Goal: Task Accomplishment & Management: Manage account settings

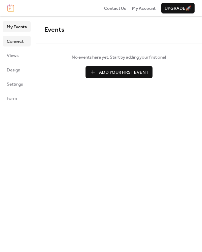
click at [18, 41] on span "Connect" at bounding box center [15, 41] width 17 height 7
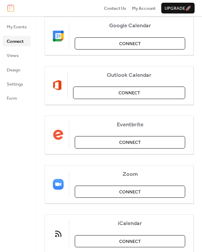
scroll to position [34, 0]
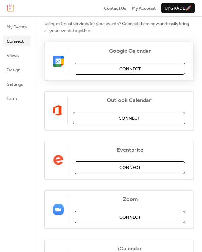
click at [129, 66] on span "Connect" at bounding box center [130, 69] width 22 height 7
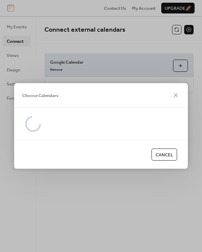
scroll to position [0, 0]
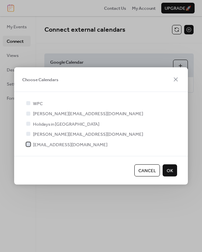
click at [29, 144] on div at bounding box center [28, 144] width 4 height 4
click at [170, 170] on span "OK" at bounding box center [170, 170] width 6 height 7
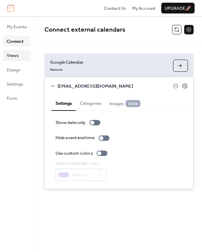
click at [13, 54] on span "Views" at bounding box center [13, 55] width 12 height 7
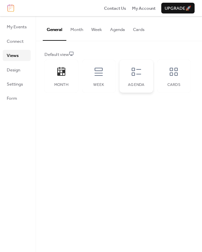
click at [138, 73] on icon at bounding box center [136, 71] width 11 height 11
click at [98, 72] on icon at bounding box center [98, 71] width 11 height 11
click at [136, 75] on icon at bounding box center [136, 71] width 11 height 11
click at [174, 74] on icon at bounding box center [173, 71] width 11 height 11
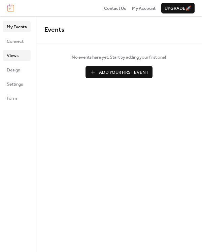
click at [15, 54] on span "Views" at bounding box center [13, 55] width 12 height 7
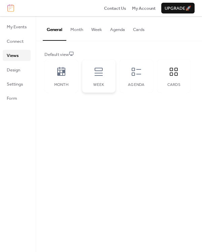
click at [98, 72] on icon at bounding box center [98, 71] width 11 height 11
click at [11, 69] on span "Design" at bounding box center [13, 70] width 13 height 7
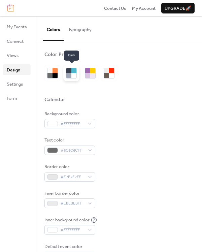
click at [73, 73] on div at bounding box center [73, 75] width 5 height 5
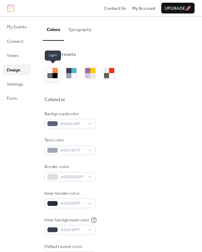
click at [54, 74] on div at bounding box center [54, 75] width 5 height 5
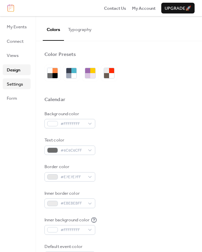
click at [15, 86] on span "Settings" at bounding box center [15, 84] width 16 height 7
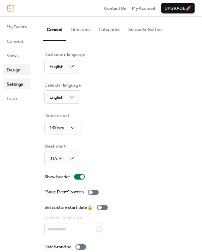
click at [15, 70] on span "Design" at bounding box center [13, 70] width 13 height 7
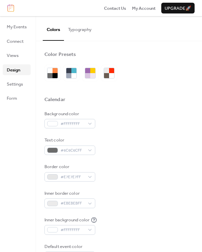
click at [78, 30] on button "Typography" at bounding box center [80, 28] width 32 height 24
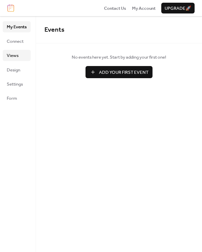
click at [15, 55] on span "Views" at bounding box center [13, 55] width 12 height 7
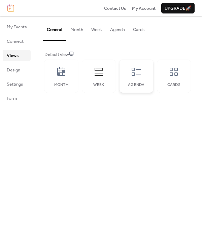
click at [135, 70] on icon at bounding box center [136, 71] width 11 height 11
click at [16, 83] on span "Settings" at bounding box center [15, 84] width 16 height 7
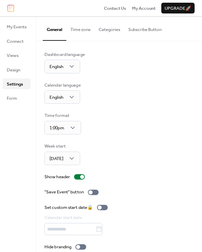
scroll to position [8, 0]
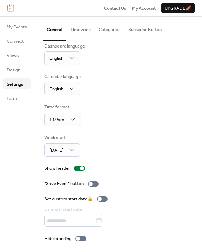
click at [145, 28] on button "Subscribe Button" at bounding box center [144, 28] width 41 height 24
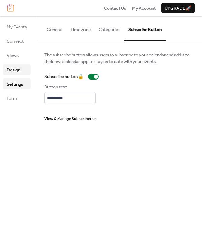
click at [16, 72] on span "Design" at bounding box center [13, 70] width 13 height 7
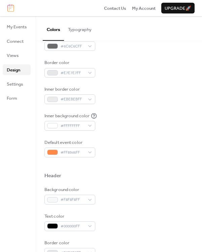
scroll to position [102, 0]
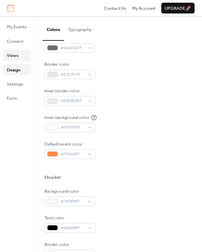
click at [12, 56] on span "Views" at bounding box center [13, 55] width 12 height 7
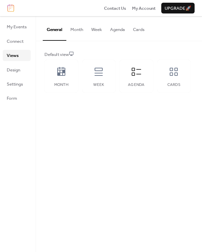
click at [120, 30] on button "Agenda" at bounding box center [117, 28] width 23 height 24
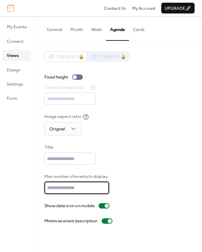
click at [83, 186] on input "**" at bounding box center [76, 187] width 65 height 12
type input "*"
type input "**"
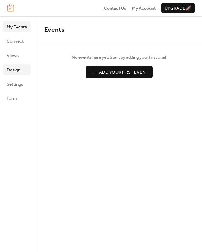
click at [16, 70] on span "Design" at bounding box center [13, 70] width 13 height 7
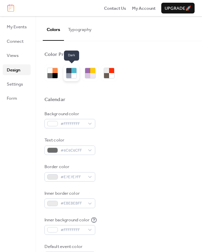
click at [75, 74] on div at bounding box center [73, 75] width 5 height 5
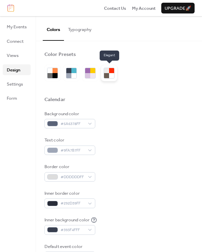
click at [109, 74] on div at bounding box center [111, 75] width 5 height 5
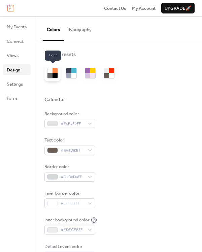
click at [55, 73] on div at bounding box center [54, 75] width 5 height 5
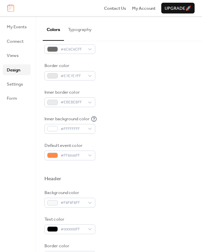
scroll to position [135, 0]
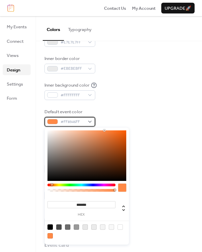
click at [91, 121] on div "#FF8946FF" at bounding box center [69, 121] width 51 height 9
click at [101, 206] on input "*******" at bounding box center [81, 204] width 68 height 7
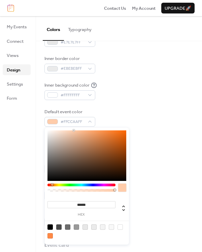
type input "*******"
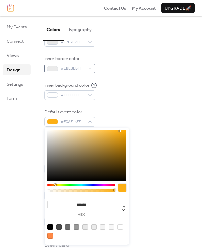
scroll to position [101, 0]
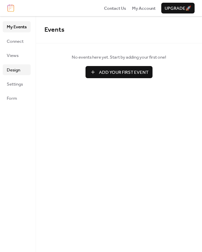
click at [16, 70] on span "Design" at bounding box center [13, 70] width 13 height 7
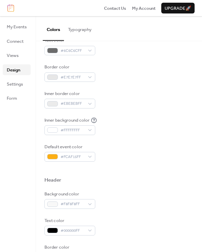
scroll to position [67, 0]
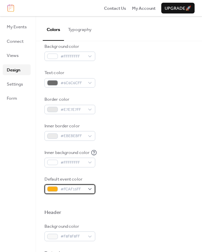
click at [81, 187] on span "#FCAF15FF" at bounding box center [73, 189] width 24 height 7
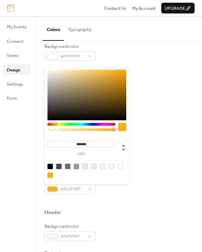
click at [94, 142] on input "*******" at bounding box center [81, 143] width 68 height 7
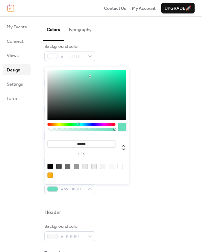
type input "*******"
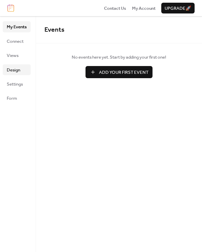
click at [20, 69] on span "Design" at bounding box center [13, 70] width 13 height 7
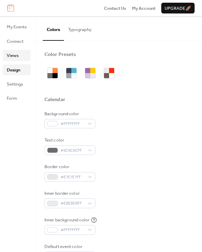
click at [14, 56] on span "Views" at bounding box center [13, 55] width 12 height 7
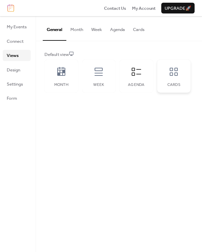
click at [176, 71] on icon at bounding box center [174, 72] width 8 height 8
click at [141, 31] on button "Cards" at bounding box center [139, 28] width 20 height 24
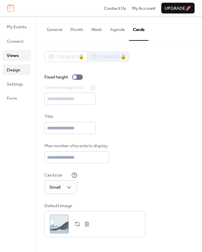
click at [18, 69] on span "Design" at bounding box center [13, 70] width 13 height 7
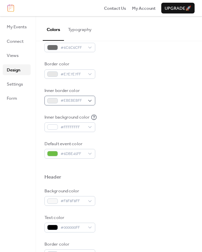
scroll to position [102, 0]
click at [14, 56] on span "Views" at bounding box center [13, 55] width 12 height 7
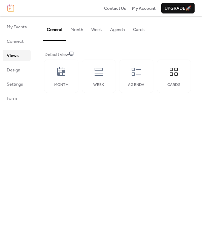
click at [143, 28] on button "Cards" at bounding box center [139, 28] width 20 height 24
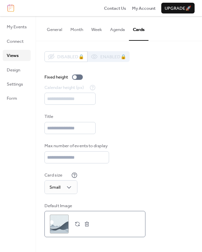
click at [58, 222] on div ";" at bounding box center [59, 223] width 19 height 19
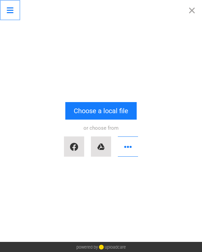
click at [8, 10] on button "Open menu" at bounding box center [10, 10] width 20 height 20
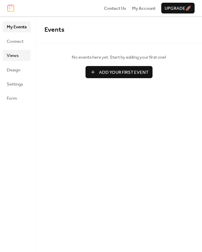
click at [14, 52] on span "Views" at bounding box center [13, 55] width 12 height 7
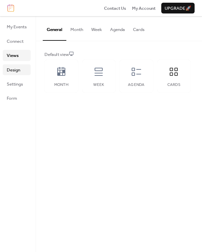
click at [14, 68] on span "Design" at bounding box center [13, 70] width 13 height 7
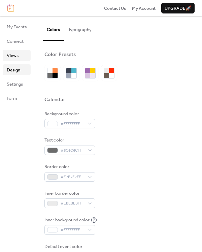
click at [13, 54] on span "Views" at bounding box center [13, 55] width 12 height 7
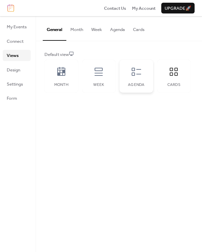
click at [133, 75] on icon at bounding box center [136, 72] width 9 height 8
click at [12, 68] on span "Design" at bounding box center [13, 70] width 13 height 7
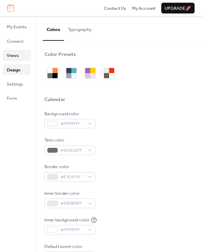
click at [11, 52] on span "Views" at bounding box center [13, 55] width 12 height 7
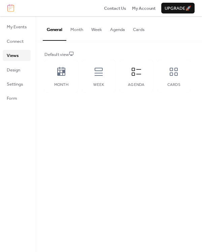
click at [117, 30] on button "Agenda" at bounding box center [117, 28] width 23 height 24
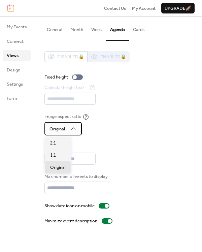
click at [76, 128] on icon at bounding box center [73, 128] width 7 height 7
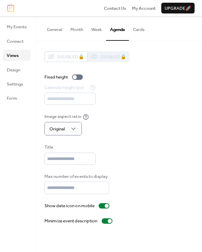
click at [143, 126] on div "Image aspect ratio Original" at bounding box center [118, 124] width 149 height 22
click at [66, 187] on input "**" at bounding box center [76, 187] width 65 height 12
type input "**"
